Goal: Information Seeking & Learning: Learn about a topic

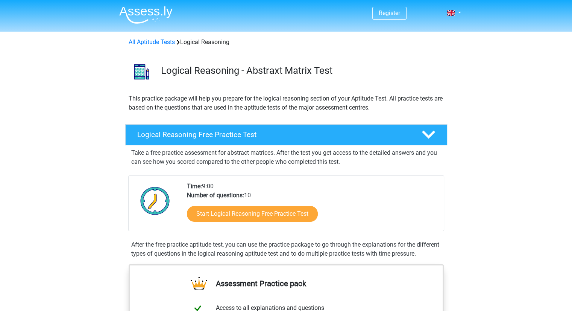
scroll to position [75, 0]
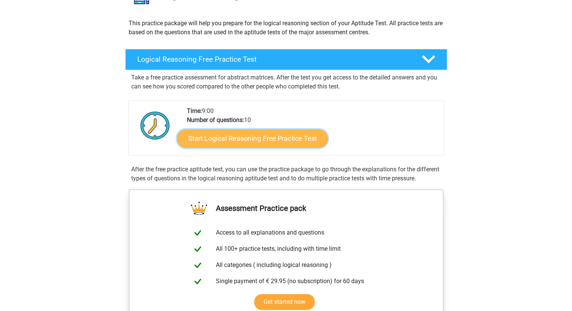
click at [252, 139] on link "Start Logical Reasoning Free Practice Test" at bounding box center [252, 138] width 151 height 18
click at [280, 132] on link "Start Logical Reasoning Free Practice Test" at bounding box center [252, 138] width 151 height 18
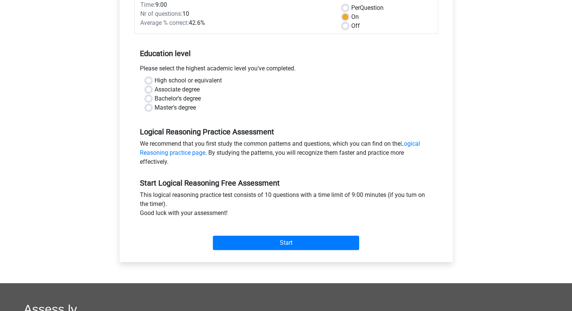
scroll to position [151, 0]
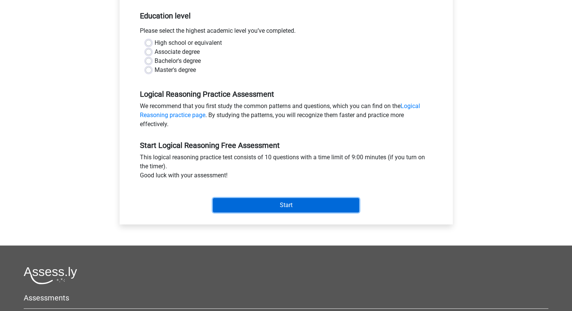
click at [256, 202] on input "Start" at bounding box center [286, 205] width 146 height 14
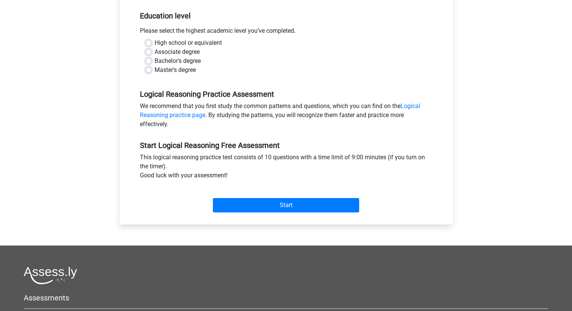
click at [149, 74] on div "Master's degree" at bounding box center [287, 69] width 282 height 9
click at [155, 72] on label "Master's degree" at bounding box center [175, 69] width 41 height 9
click at [151, 72] on input "Master's degree" at bounding box center [149, 69] width 6 height 8
radio input "true"
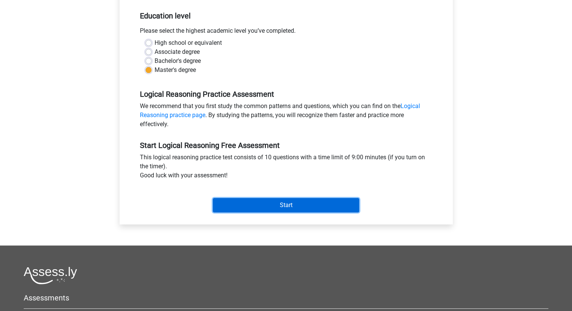
click at [260, 202] on input "Start" at bounding box center [286, 205] width 146 height 14
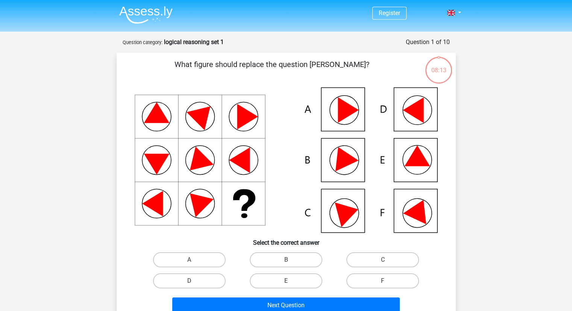
click at [410, 169] on icon at bounding box center [286, 159] width 303 height 145
click at [413, 157] on icon at bounding box center [418, 155] width 26 height 21
click at [309, 277] on label "E" at bounding box center [286, 280] width 73 height 15
click at [291, 281] on input "E" at bounding box center [288, 283] width 5 height 5
radio input "true"
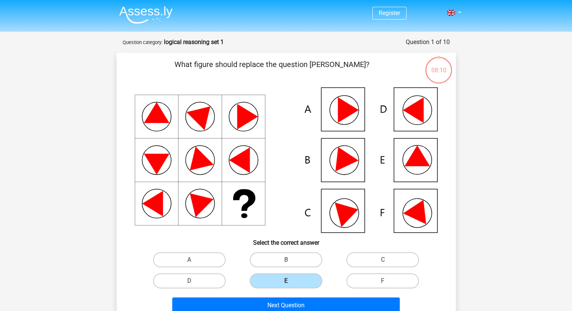
click at [298, 280] on label "E" at bounding box center [286, 280] width 73 height 15
click at [291, 281] on input "E" at bounding box center [288, 283] width 5 height 5
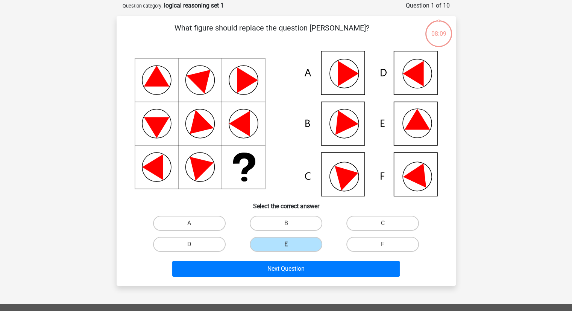
scroll to position [75, 0]
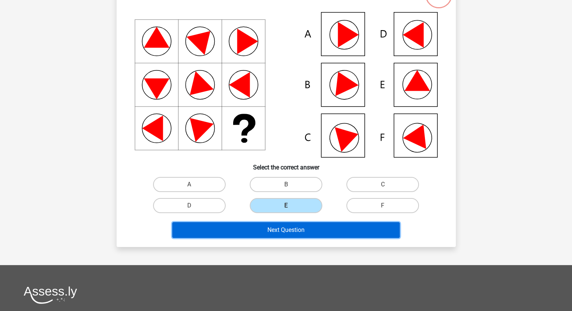
click at [337, 231] on button "Next Question" at bounding box center [286, 230] width 228 height 16
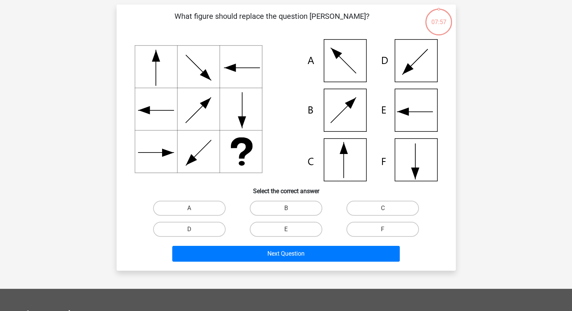
scroll to position [38, 0]
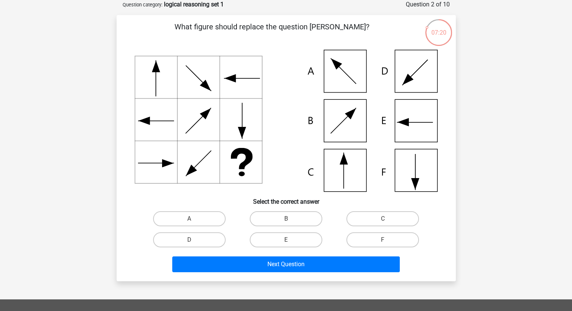
click at [347, 180] on icon at bounding box center [286, 121] width 303 height 142
click at [342, 184] on icon at bounding box center [286, 121] width 303 height 142
click at [367, 221] on label "C" at bounding box center [383, 218] width 73 height 15
click at [383, 221] on input "C" at bounding box center [385, 221] width 5 height 5
radio input "true"
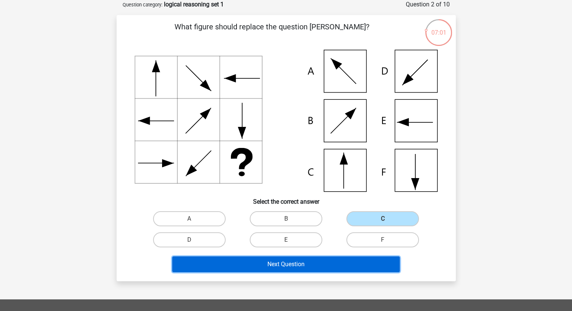
click at [319, 262] on button "Next Question" at bounding box center [286, 264] width 228 height 16
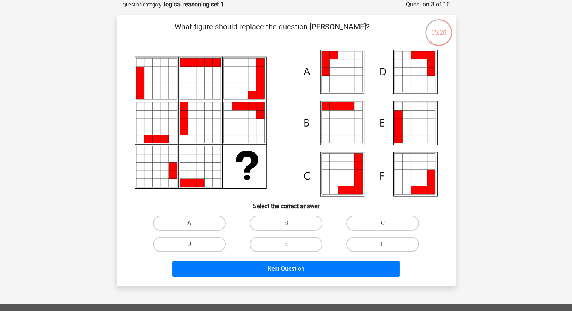
click at [413, 129] on icon at bounding box center [415, 131] width 8 height 8
click at [316, 245] on label "E" at bounding box center [286, 244] width 73 height 15
click at [291, 245] on input "E" at bounding box center [288, 246] width 5 height 5
radio input "true"
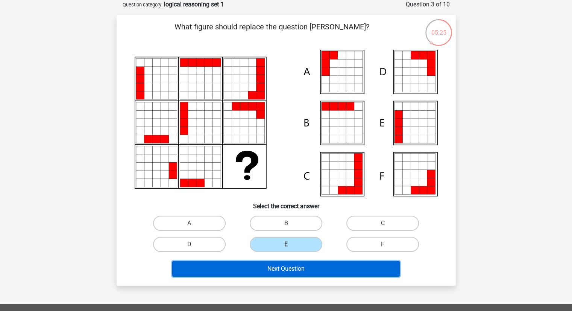
click at [294, 266] on button "Next Question" at bounding box center [286, 269] width 228 height 16
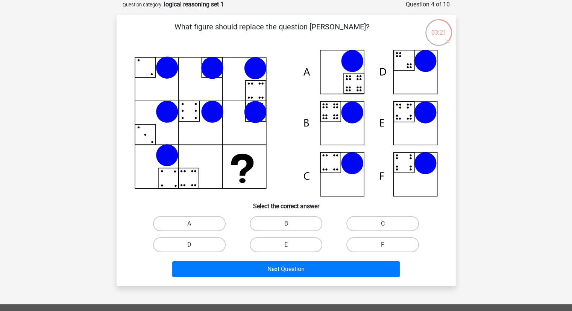
click at [346, 122] on icon at bounding box center [286, 123] width 303 height 147
click at [276, 231] on div "B" at bounding box center [286, 223] width 97 height 21
click at [277, 225] on label "B" at bounding box center [286, 223] width 73 height 15
click at [286, 225] on input "B" at bounding box center [288, 226] width 5 height 5
radio input "true"
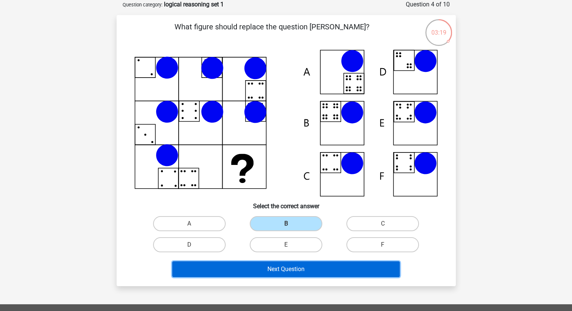
click at [274, 268] on button "Next Question" at bounding box center [286, 269] width 228 height 16
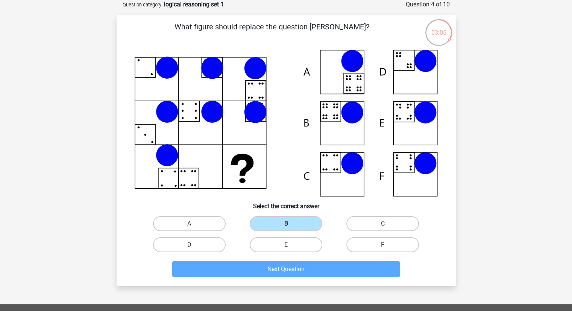
click at [283, 225] on label "B" at bounding box center [286, 223] width 73 height 15
click at [286, 225] on input "B" at bounding box center [288, 226] width 5 height 5
click at [363, 220] on label "C" at bounding box center [383, 223] width 73 height 15
click at [383, 224] on input "C" at bounding box center [385, 226] width 5 height 5
radio input "true"
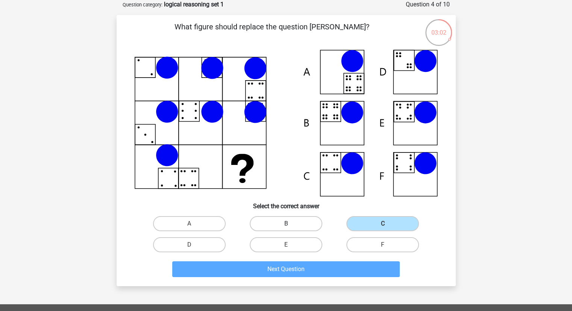
click at [306, 227] on label "B" at bounding box center [286, 223] width 73 height 15
click at [291, 227] on input "B" at bounding box center [288, 226] width 5 height 5
radio input "true"
click at [297, 242] on label "E" at bounding box center [286, 244] width 73 height 15
click at [291, 245] on input "E" at bounding box center [288, 247] width 5 height 5
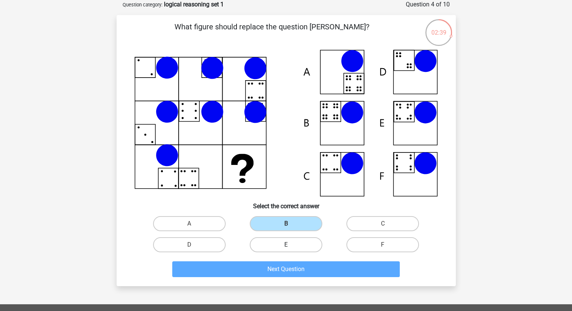
radio input "true"
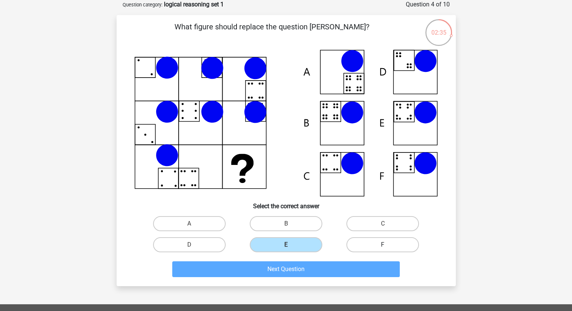
click at [355, 239] on label "F" at bounding box center [383, 244] width 73 height 15
click at [383, 245] on input "F" at bounding box center [385, 247] width 5 height 5
radio input "true"
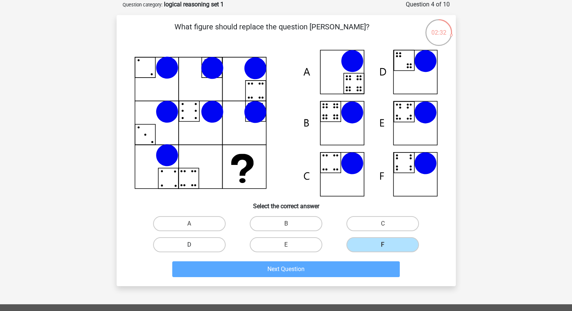
click at [177, 245] on label "D" at bounding box center [189, 244] width 73 height 15
click at [189, 245] on input "D" at bounding box center [191, 247] width 5 height 5
radio input "true"
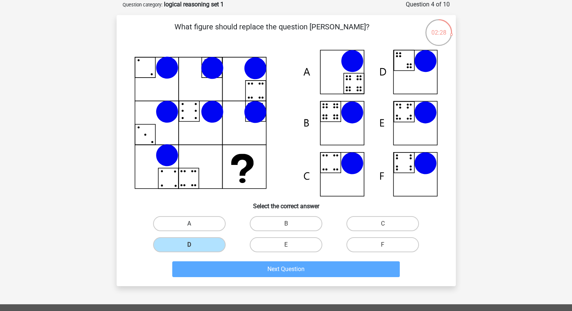
click at [194, 219] on label "A" at bounding box center [189, 223] width 73 height 15
click at [194, 224] on input "A" at bounding box center [191, 226] width 5 height 5
radio input "true"
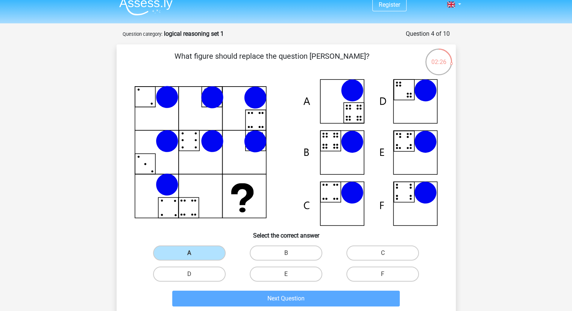
scroll to position [0, 0]
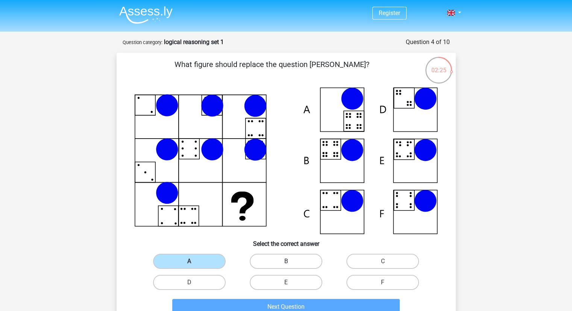
click at [276, 262] on label "B" at bounding box center [286, 261] width 73 height 15
click at [286, 262] on input "B" at bounding box center [288, 263] width 5 height 5
radio input "true"
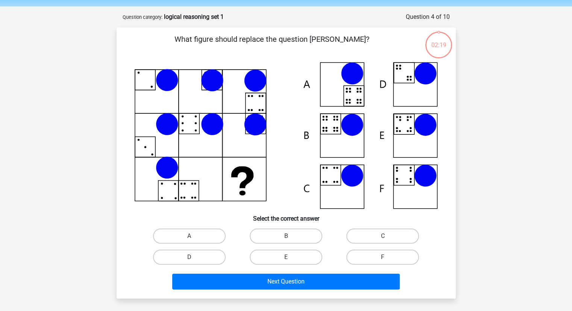
scroll to position [113, 0]
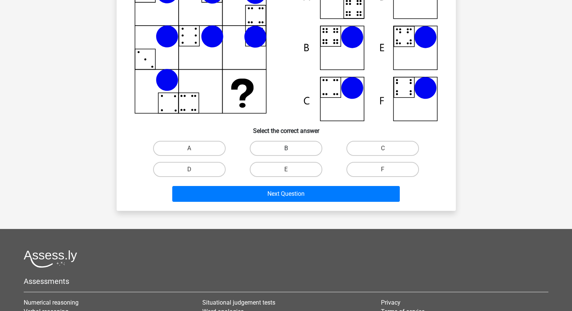
click at [286, 148] on label "B" at bounding box center [286, 148] width 73 height 15
click at [286, 148] on input "B" at bounding box center [288, 150] width 5 height 5
radio input "true"
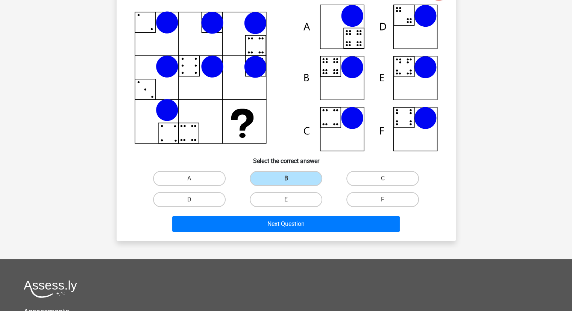
scroll to position [38, 0]
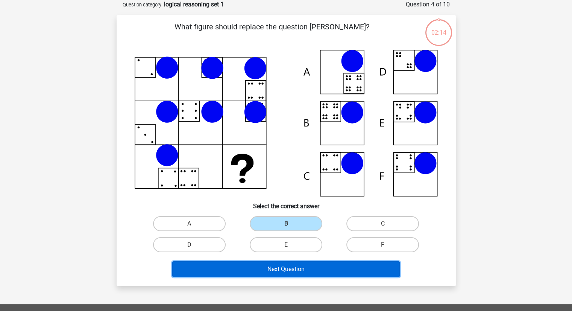
click at [285, 269] on button "Next Question" at bounding box center [286, 269] width 228 height 16
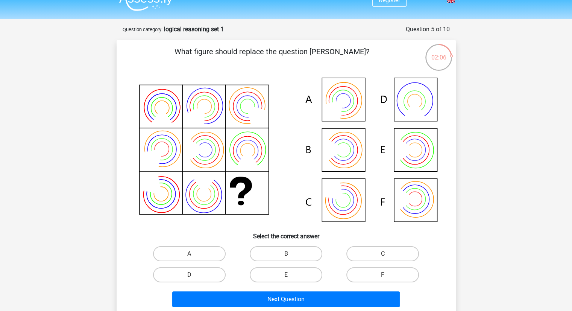
scroll to position [0, 0]
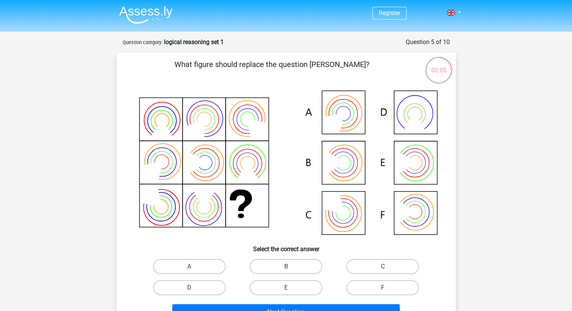
click at [126, 15] on img at bounding box center [145, 15] width 53 height 18
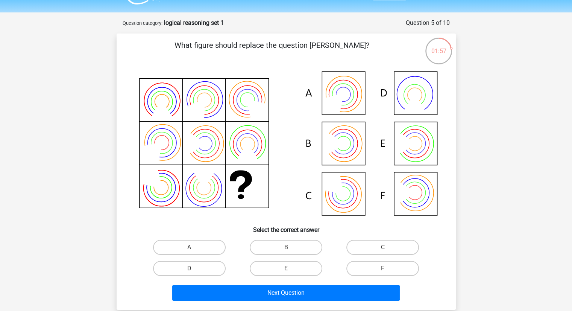
scroll to position [38, 0]
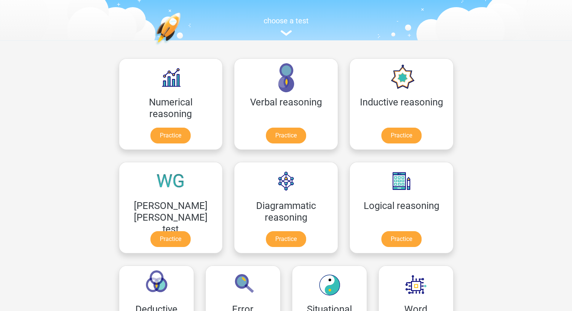
scroll to position [38, 0]
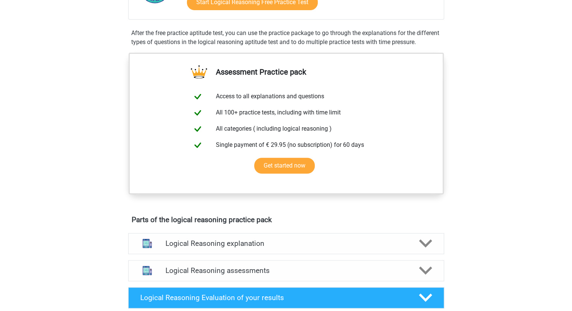
scroll to position [226, 0]
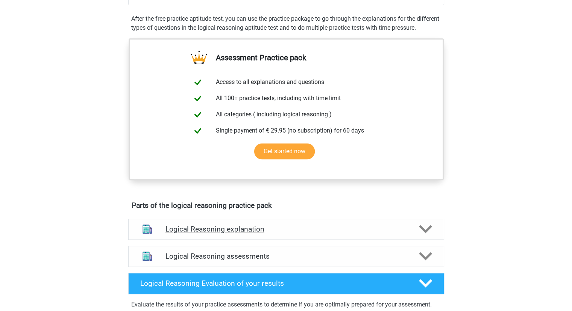
click at [218, 233] on h4 "Logical Reasoning explanation" at bounding box center [287, 229] width 242 height 9
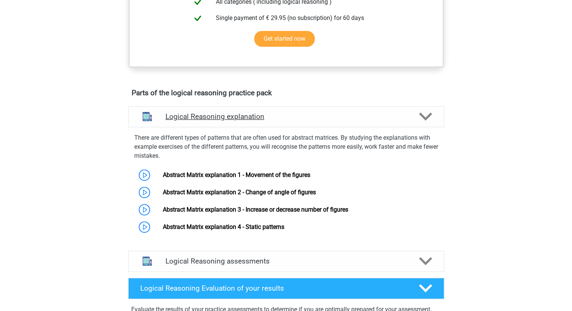
scroll to position [339, 0]
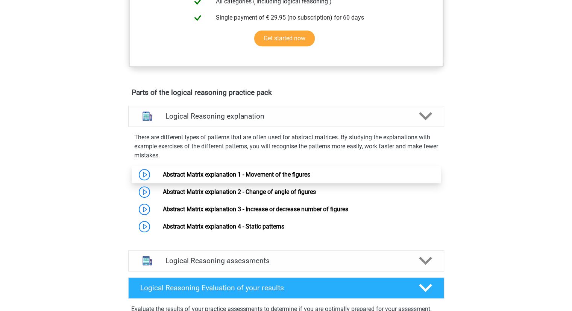
click at [300, 178] on link "Abstract Matrix explanation 1 - Movement of the figures" at bounding box center [237, 174] width 148 height 7
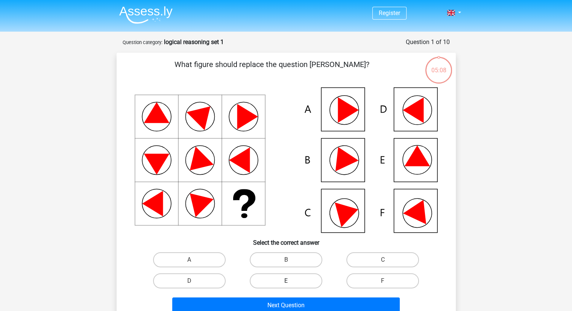
click at [292, 284] on label "E" at bounding box center [286, 280] width 73 height 15
click at [291, 284] on input "E" at bounding box center [288, 283] width 5 height 5
radio input "true"
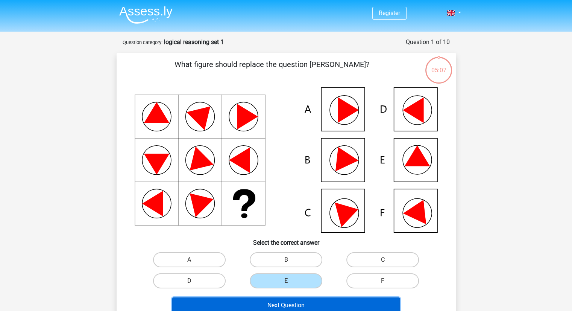
click at [297, 300] on button "Next Question" at bounding box center [286, 305] width 228 height 16
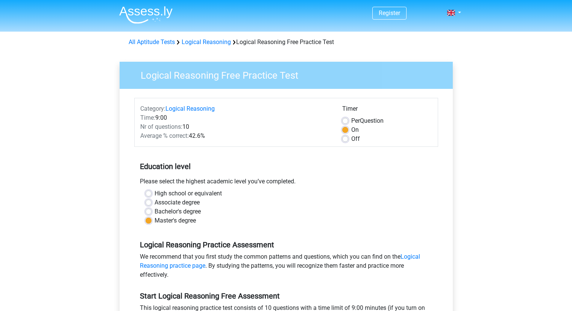
scroll to position [113, 0]
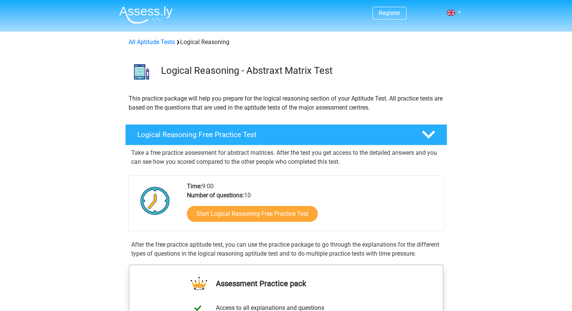
scroll to position [75, 0]
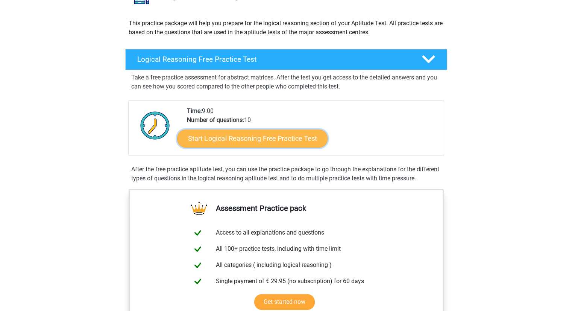
click at [283, 143] on link "Start Logical Reasoning Free Practice Test" at bounding box center [252, 138] width 151 height 18
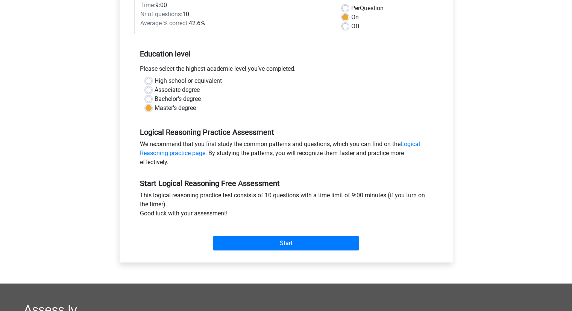
scroll to position [113, 0]
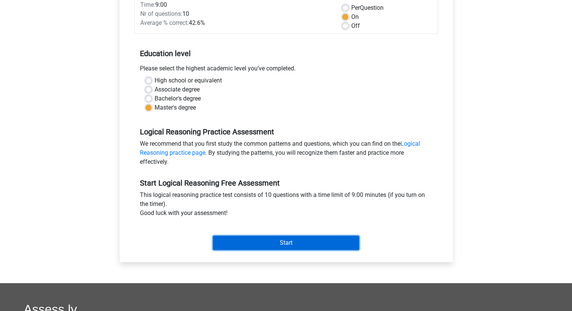
click at [273, 239] on input "Start" at bounding box center [286, 243] width 146 height 14
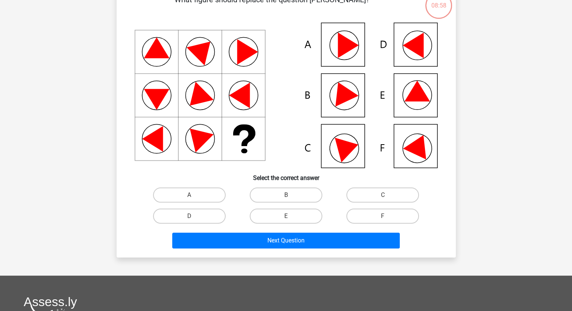
scroll to position [75, 0]
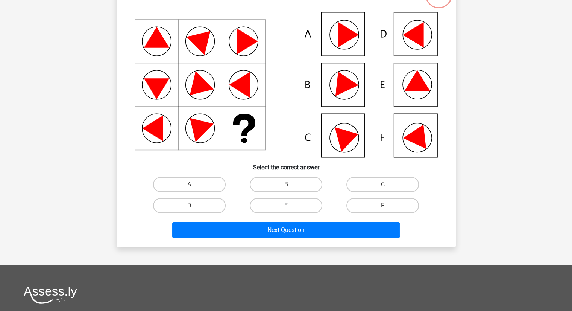
click at [287, 204] on label "E" at bounding box center [286, 205] width 73 height 15
click at [287, 206] on input "E" at bounding box center [288, 208] width 5 height 5
radio input "true"
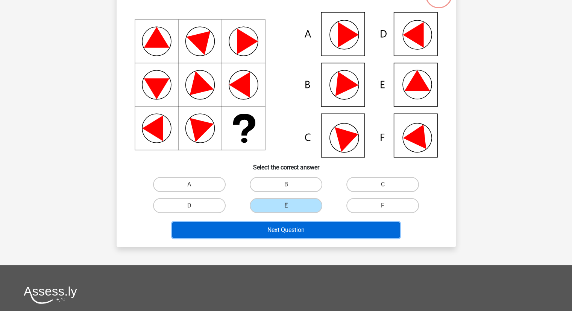
click at [285, 228] on button "Next Question" at bounding box center [286, 230] width 228 height 16
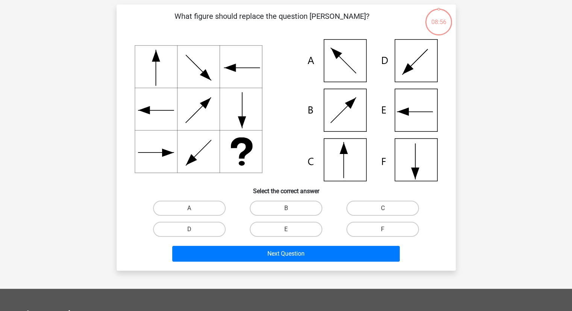
scroll to position [38, 0]
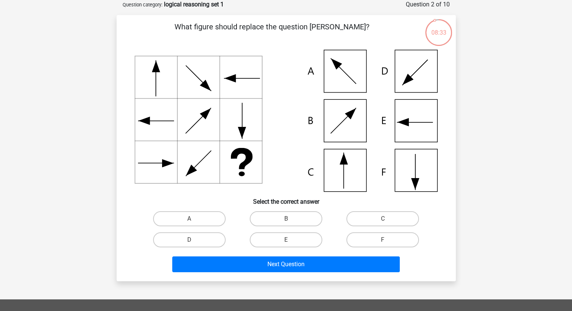
click at [354, 161] on icon at bounding box center [286, 121] width 303 height 142
click at [396, 218] on label "C" at bounding box center [383, 218] width 73 height 15
click at [388, 219] on input "C" at bounding box center [385, 221] width 5 height 5
radio input "true"
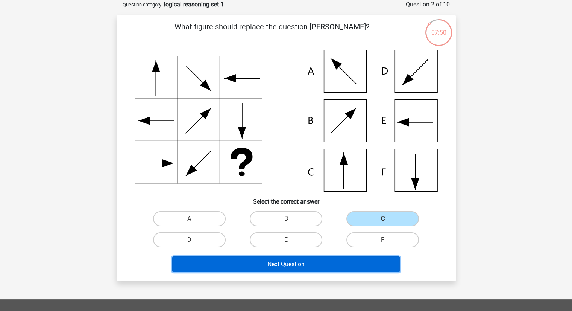
click at [268, 265] on button "Next Question" at bounding box center [286, 264] width 228 height 16
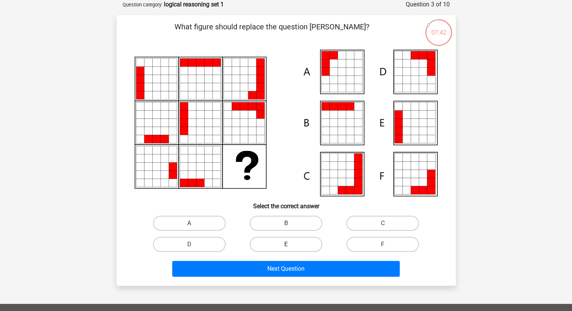
click at [267, 245] on label "E" at bounding box center [286, 244] width 73 height 15
click at [286, 245] on input "E" at bounding box center [288, 246] width 5 height 5
radio input "true"
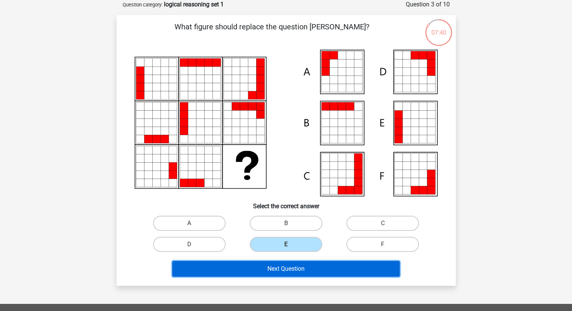
click at [261, 270] on button "Next Question" at bounding box center [286, 269] width 228 height 16
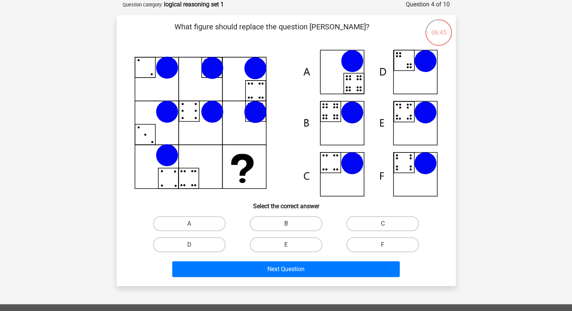
click at [292, 222] on label "B" at bounding box center [286, 223] width 73 height 15
click at [291, 224] on input "B" at bounding box center [288, 226] width 5 height 5
radio input "true"
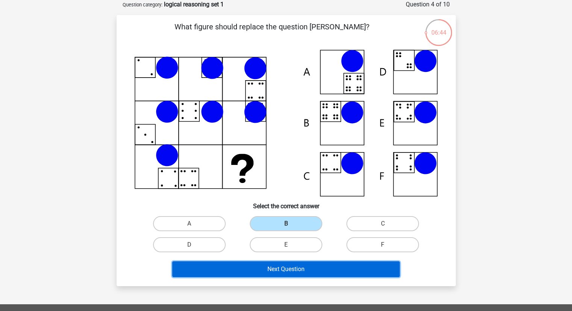
click at [270, 273] on button "Next Question" at bounding box center [286, 269] width 228 height 16
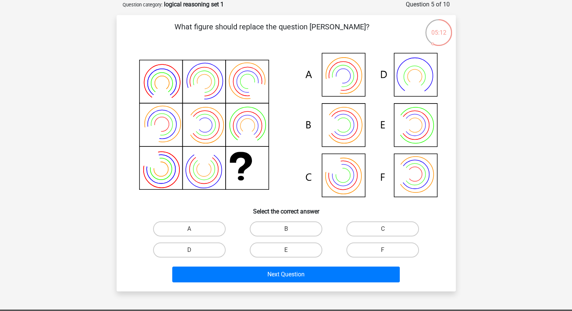
click at [344, 82] on icon at bounding box center [286, 126] width 303 height 152
click at [220, 227] on label "A" at bounding box center [189, 228] width 73 height 15
click at [194, 229] on input "A" at bounding box center [191, 231] width 5 height 5
radio input "true"
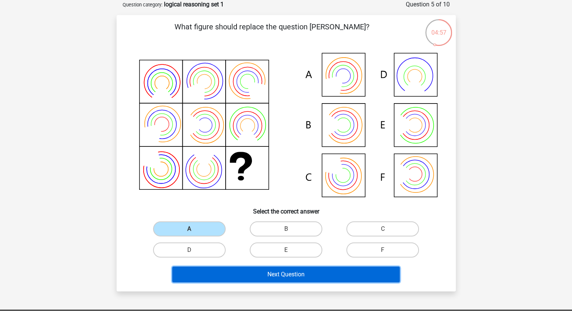
click at [303, 278] on button "Next Question" at bounding box center [286, 274] width 228 height 16
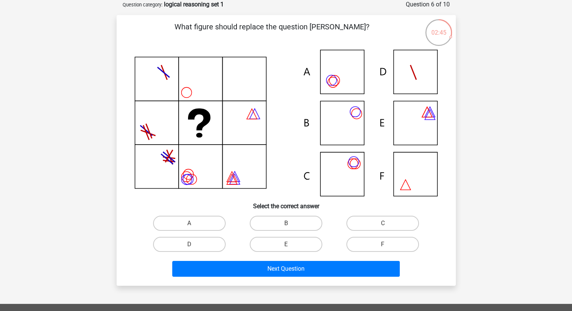
click at [358, 165] on icon at bounding box center [354, 162] width 10 height 10
click at [340, 172] on icon at bounding box center [286, 123] width 303 height 146
click at [381, 227] on label "C" at bounding box center [383, 223] width 73 height 15
click at [383, 227] on input "C" at bounding box center [385, 225] width 5 height 5
radio input "true"
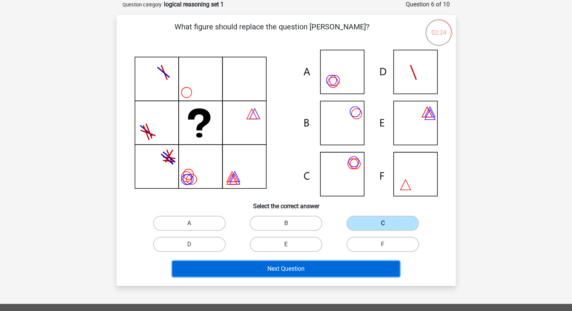
click at [329, 267] on button "Next Question" at bounding box center [286, 269] width 228 height 16
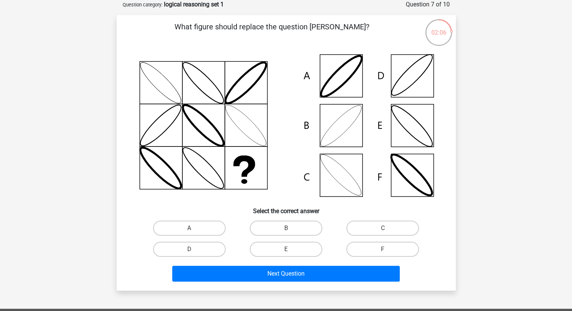
click at [340, 133] on icon at bounding box center [286, 126] width 303 height 152
click at [279, 225] on label "B" at bounding box center [286, 228] width 73 height 15
click at [286, 228] on input "B" at bounding box center [288, 230] width 5 height 5
radio input "true"
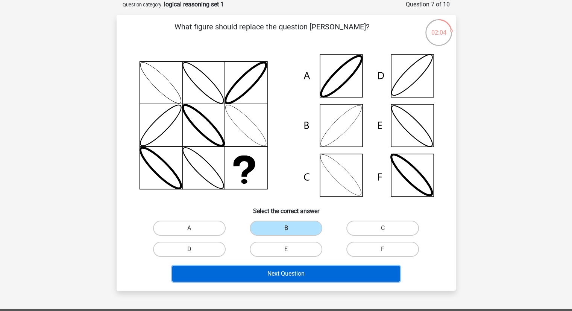
click at [265, 270] on button "Next Question" at bounding box center [286, 274] width 228 height 16
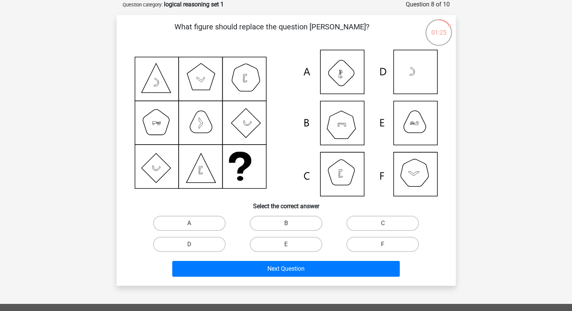
click at [413, 174] on icon at bounding box center [413, 174] width 11 height 4
click at [382, 243] on label "F" at bounding box center [383, 244] width 73 height 15
click at [383, 244] on input "F" at bounding box center [385, 246] width 5 height 5
radio input "true"
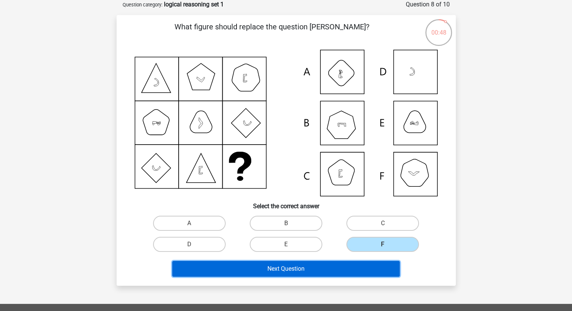
click at [336, 271] on button "Next Question" at bounding box center [286, 269] width 228 height 16
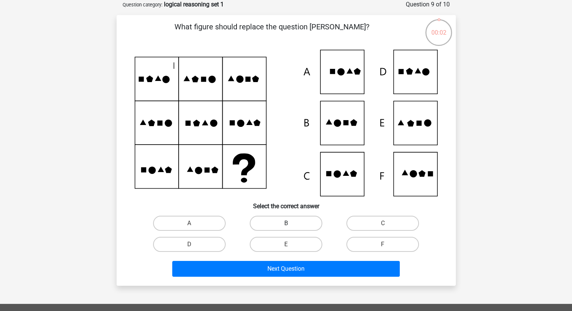
click at [281, 225] on label "B" at bounding box center [286, 223] width 73 height 15
click at [286, 225] on input "B" at bounding box center [288, 225] width 5 height 5
radio input "true"
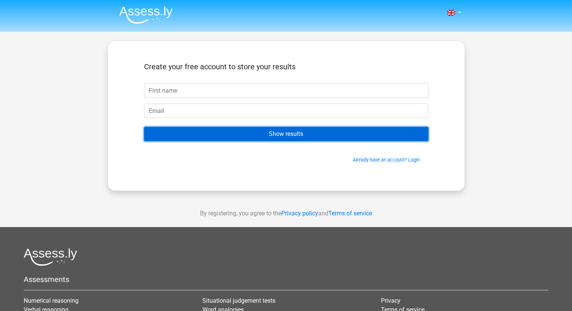
click at [297, 133] on input "Show results" at bounding box center [286, 134] width 285 height 14
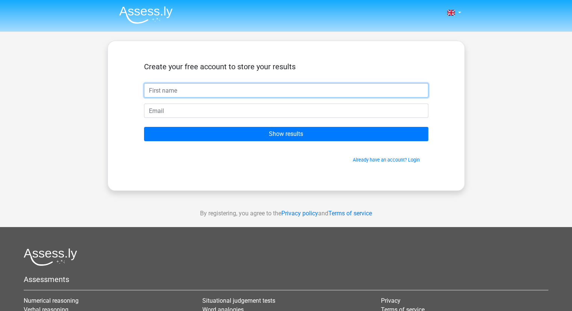
click at [171, 90] on input "text" at bounding box center [286, 90] width 285 height 14
type input "[PERSON_NAME]"
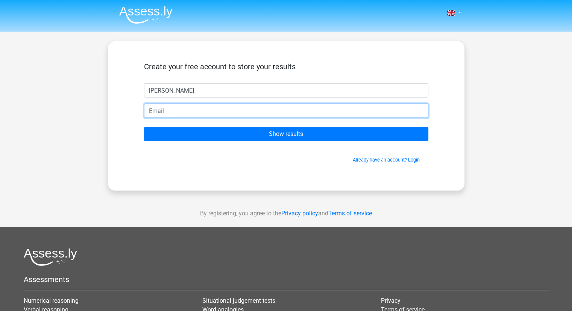
click at [192, 117] on input "email" at bounding box center [286, 111] width 285 height 14
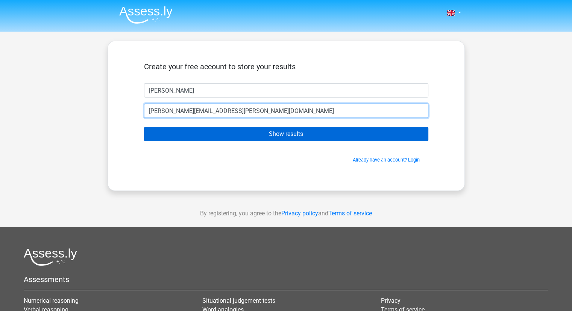
type input "[PERSON_NAME][EMAIL_ADDRESS][PERSON_NAME][DOMAIN_NAME]"
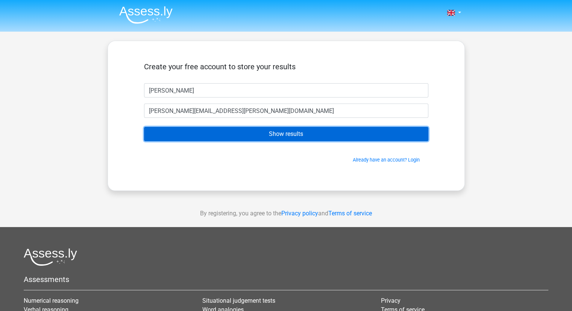
click at [251, 137] on input "Show results" at bounding box center [286, 134] width 285 height 14
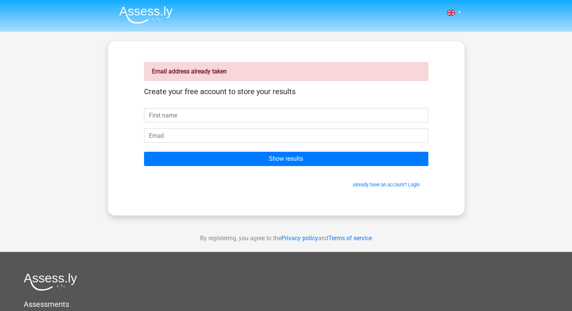
click at [184, 116] on input "text" at bounding box center [286, 115] width 285 height 14
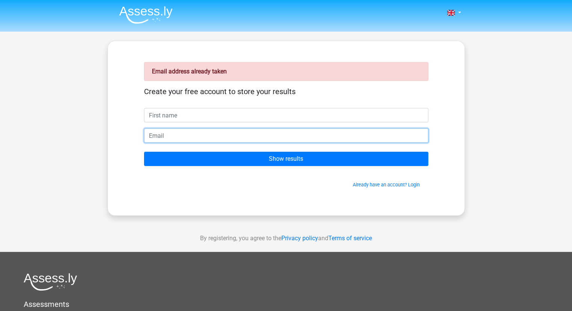
click at [167, 137] on input "email" at bounding box center [286, 135] width 285 height 14
type input "bob@bobbobobobobobob.com"
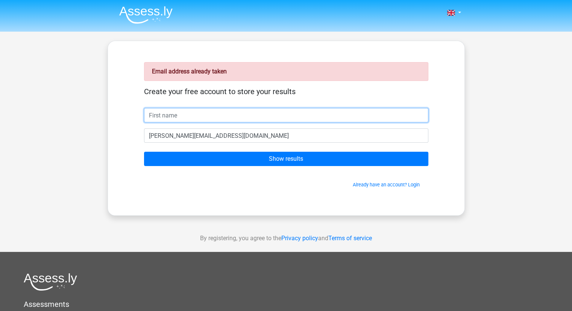
click at [170, 121] on input "text" at bounding box center [286, 115] width 285 height 14
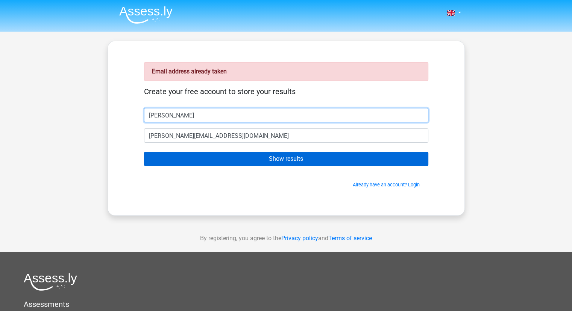
type input "[PERSON_NAME]"
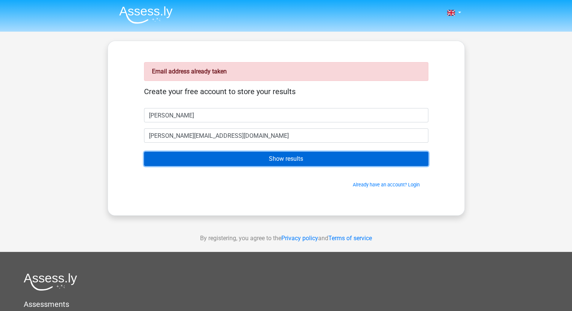
click at [330, 162] on input "Show results" at bounding box center [286, 159] width 285 height 14
